Goal: Information Seeking & Learning: Learn about a topic

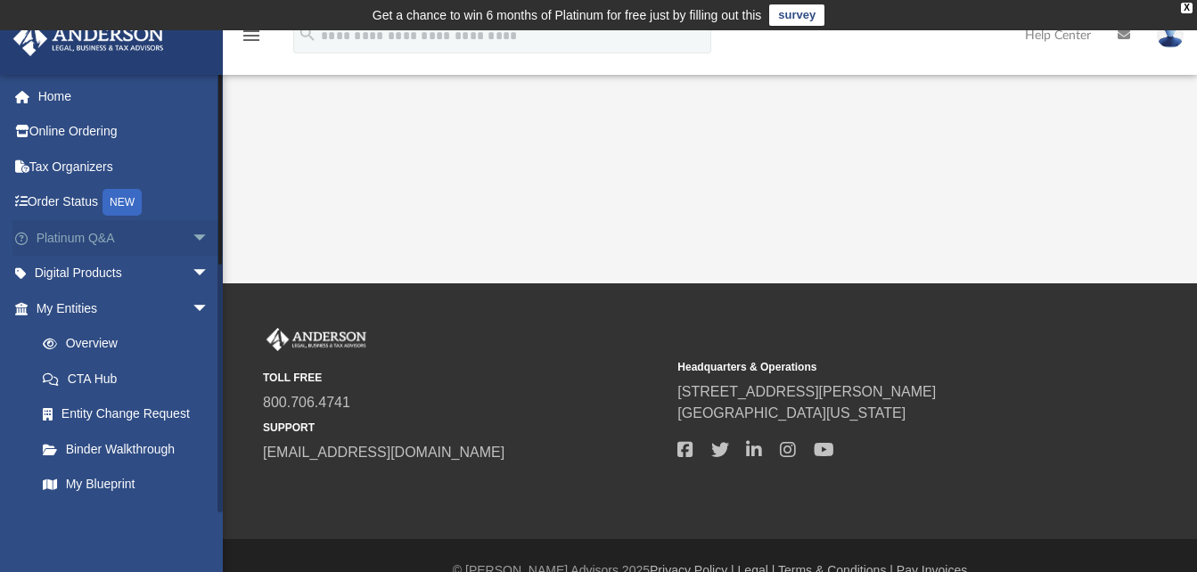
click at [134, 230] on link "Platinum Q&A arrow_drop_down" at bounding box center [124, 238] width 224 height 36
click at [192, 235] on span "arrow_drop_down" at bounding box center [210, 238] width 36 height 37
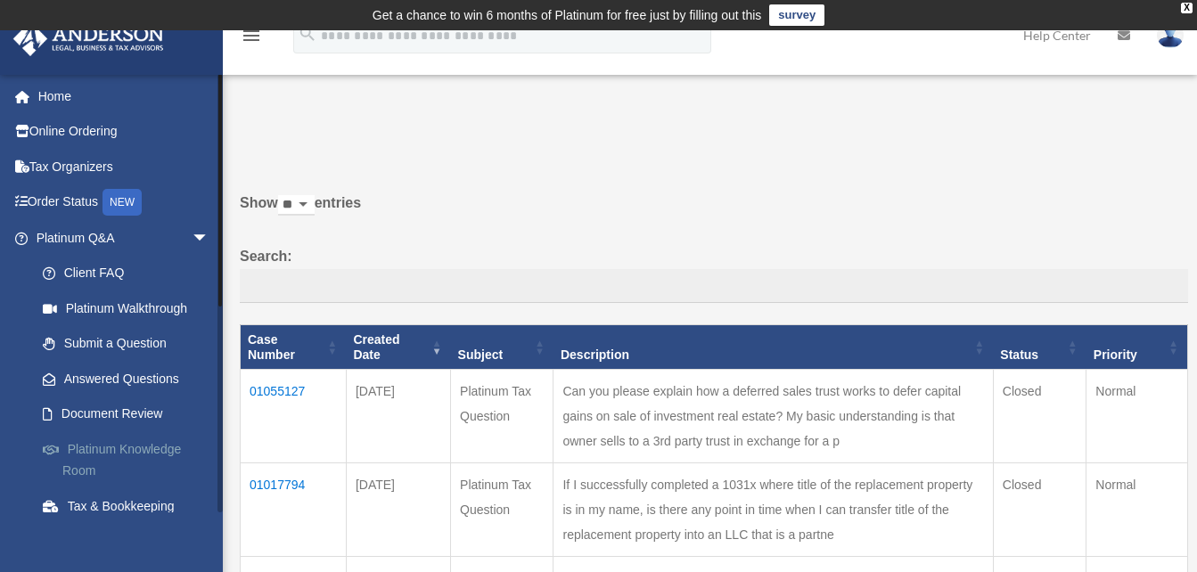
click at [102, 448] on link "Platinum Knowledge Room" at bounding box center [130, 459] width 211 height 57
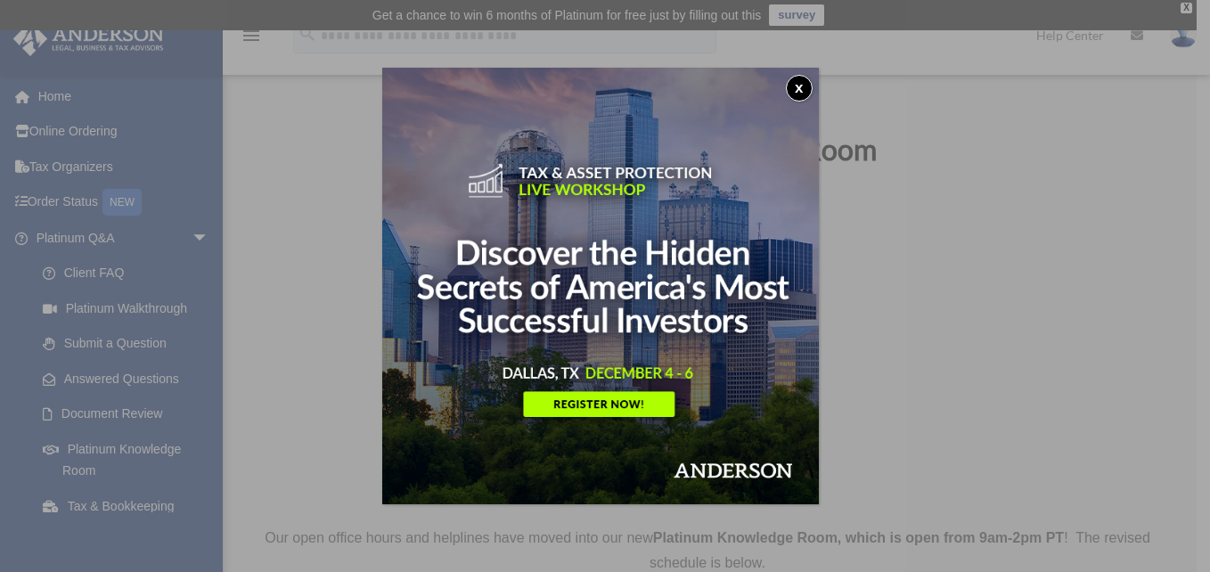
click at [806, 81] on button "x" at bounding box center [799, 88] width 27 height 27
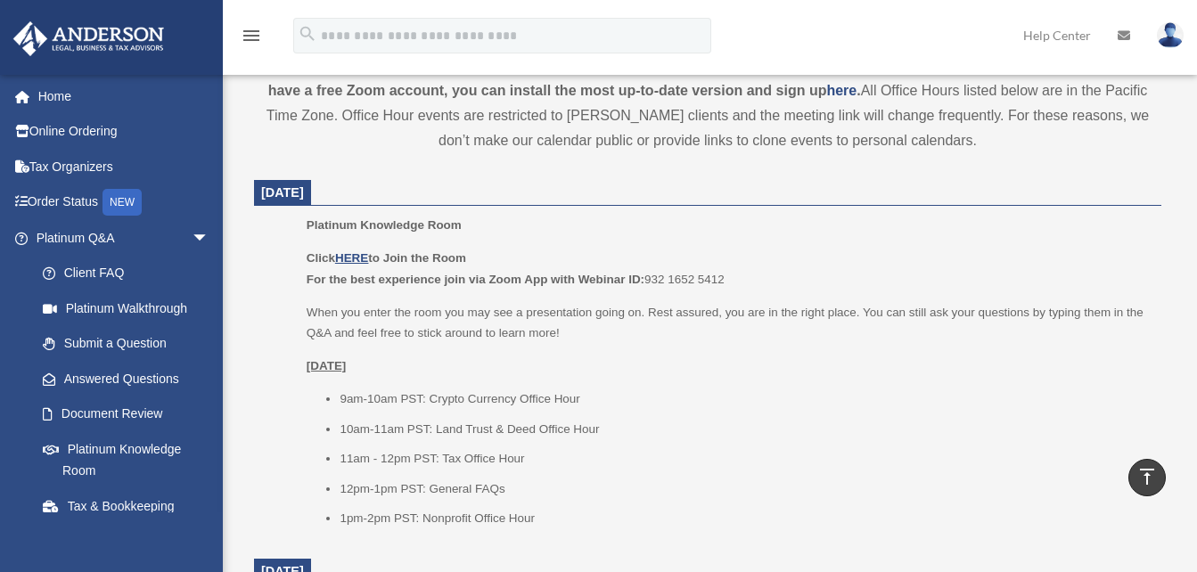
scroll to position [713, 0]
